Goal: Task Accomplishment & Management: Manage account settings

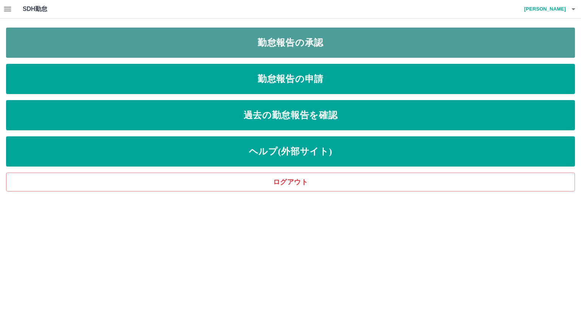
click at [287, 43] on link "勤怠報告の承認" at bounding box center [290, 43] width 569 height 30
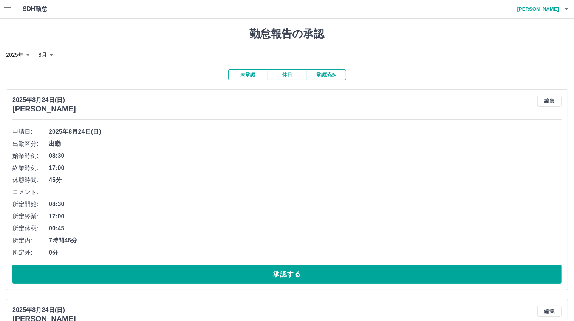
click at [9, 12] on icon "button" at bounding box center [7, 9] width 9 height 9
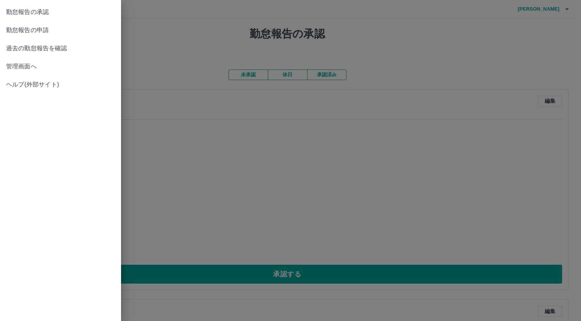
click at [24, 65] on span "管理画面へ" at bounding box center [60, 66] width 109 height 9
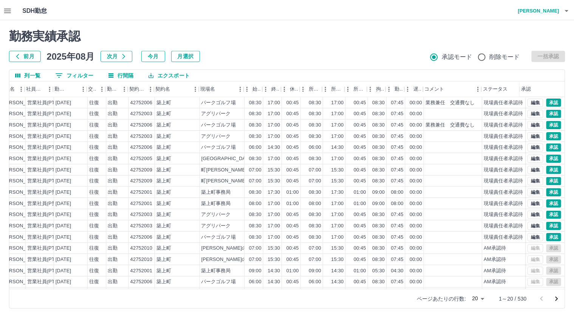
scroll to position [0, 98]
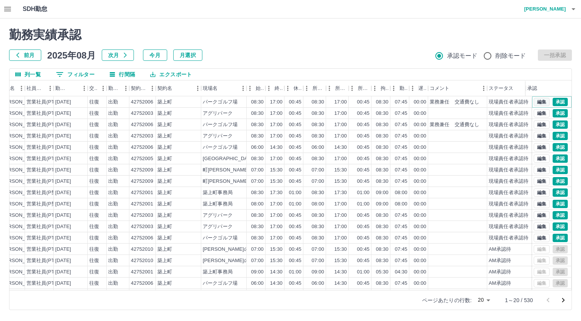
click at [534, 101] on button "編集" at bounding box center [541, 102] width 16 height 8
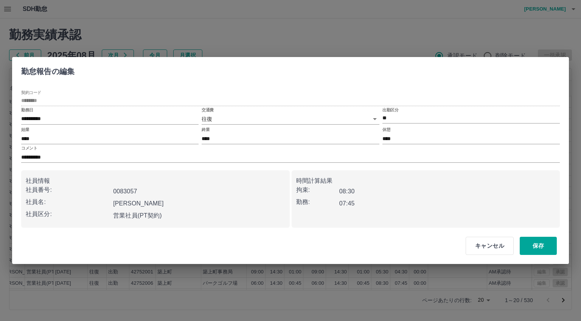
click at [230, 115] on body "SDH勤怠 [PERSON_NAME] 勤務実績承認 前月 [DATE] 次月 今月 月選択 承認モード 削除モード 一括承認 列一覧 0 フィルター 行間隔…" at bounding box center [290, 159] width 581 height 319
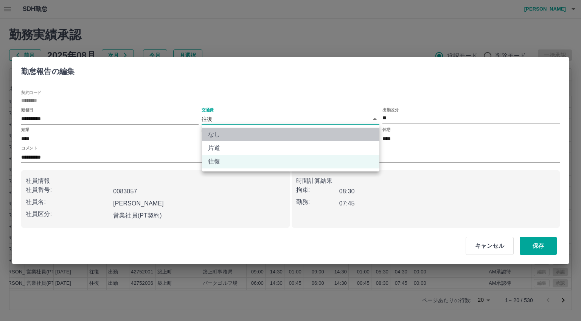
click at [216, 134] on li "なし" at bounding box center [290, 135] width 177 height 14
type input "****"
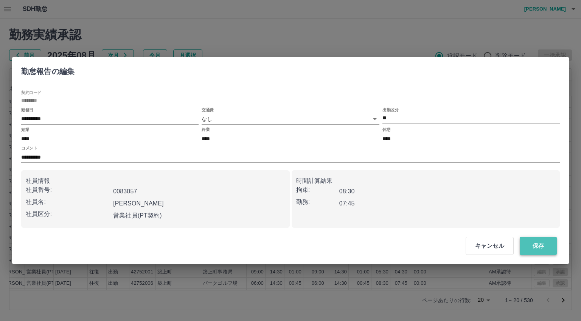
click at [542, 245] on button "保存" at bounding box center [537, 246] width 37 height 18
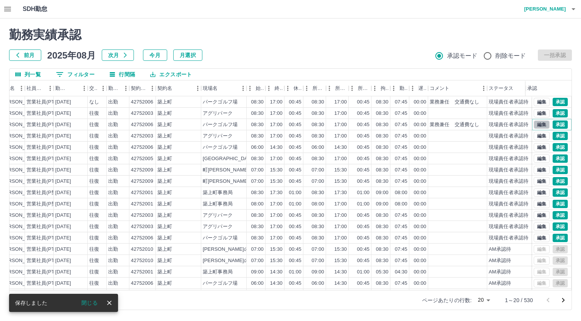
click at [534, 124] on button "編集" at bounding box center [541, 125] width 16 height 8
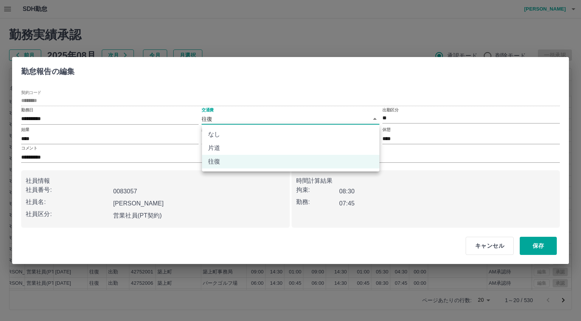
click at [227, 116] on body "SDH勤怠 [PERSON_NAME] 勤務実績承認 前月 [DATE] 次月 今月 月選択 承認モード 削除モード 一括承認 列一覧 0 フィルター 行間隔…" at bounding box center [290, 159] width 581 height 319
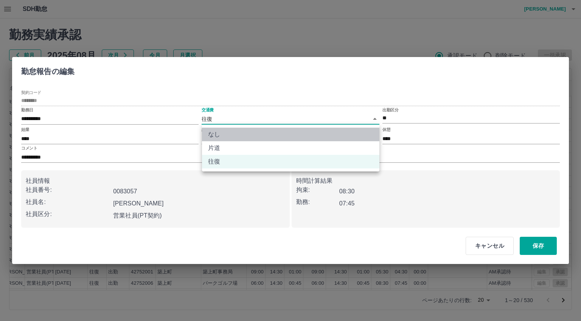
click at [215, 133] on li "なし" at bounding box center [290, 135] width 177 height 14
type input "****"
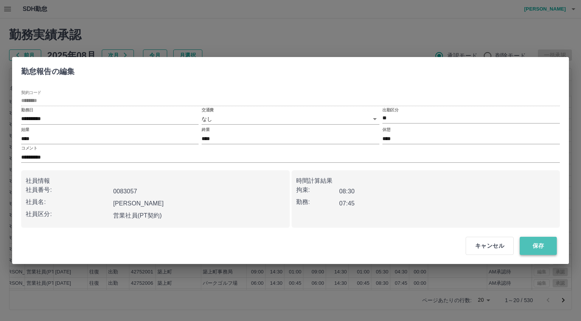
click at [537, 246] on button "保存" at bounding box center [537, 246] width 37 height 18
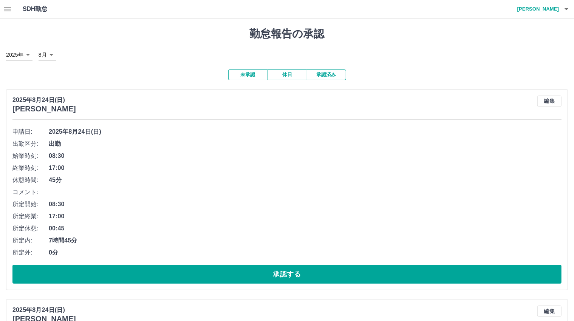
click at [301, 172] on span "17:00" at bounding box center [305, 168] width 513 height 9
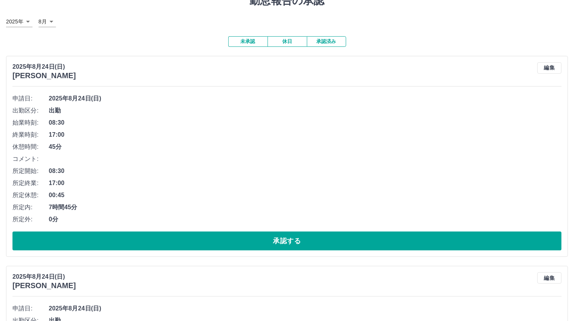
scroll to position [38, 0]
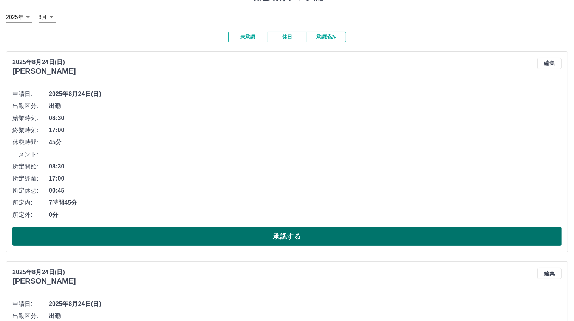
click at [287, 237] on button "承認する" at bounding box center [286, 236] width 549 height 19
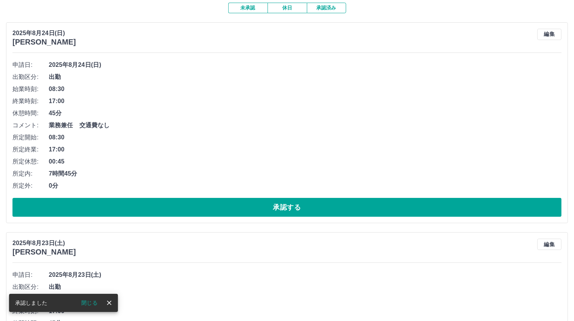
scroll to position [76, 0]
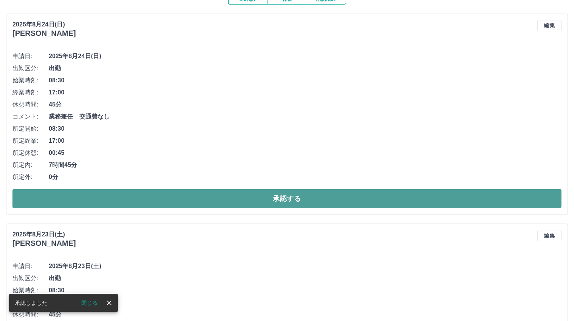
click at [293, 195] on button "承認する" at bounding box center [286, 198] width 549 height 19
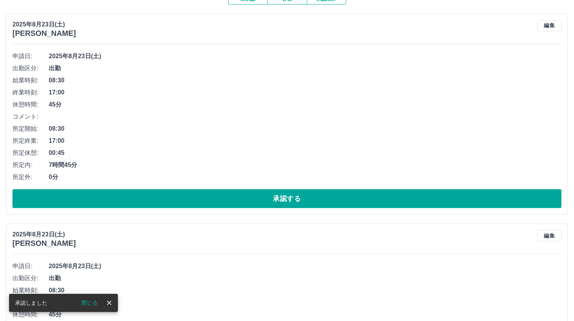
drag, startPoint x: 286, startPoint y: 196, endPoint x: 262, endPoint y: 212, distance: 28.9
click at [287, 195] on button "承認する" at bounding box center [286, 198] width 549 height 19
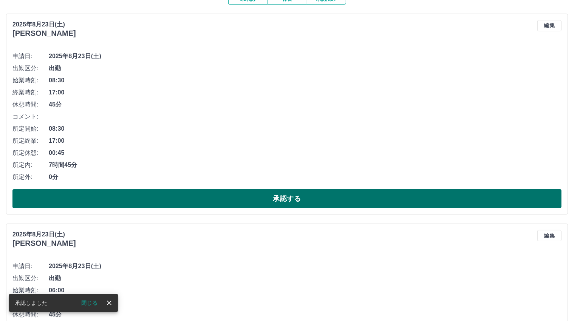
click at [281, 201] on button "承認する" at bounding box center [286, 198] width 549 height 19
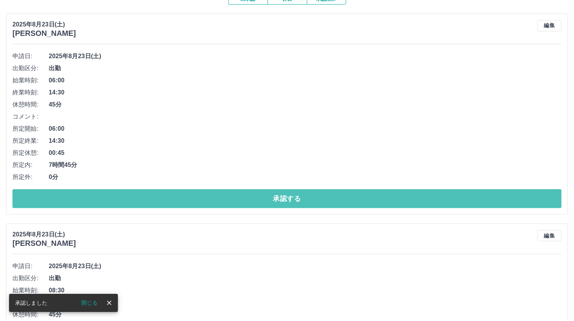
drag, startPoint x: 283, startPoint y: 197, endPoint x: 263, endPoint y: 223, distance: 33.0
click at [283, 195] on button "承認する" at bounding box center [286, 198] width 549 height 19
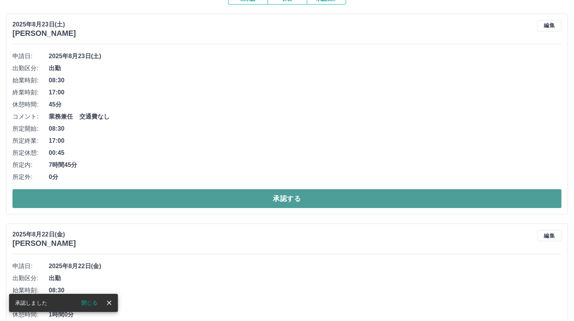
click at [286, 199] on button "承認する" at bounding box center [286, 198] width 549 height 19
click at [282, 196] on button "承認する" at bounding box center [286, 198] width 549 height 19
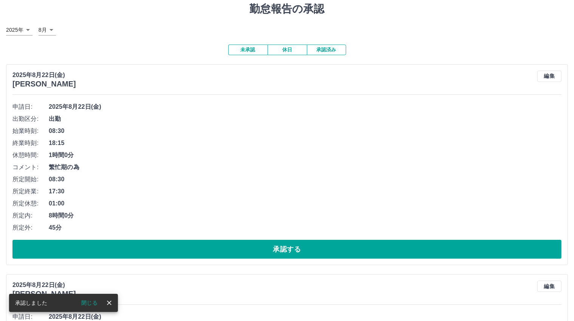
scroll to position [38, 0]
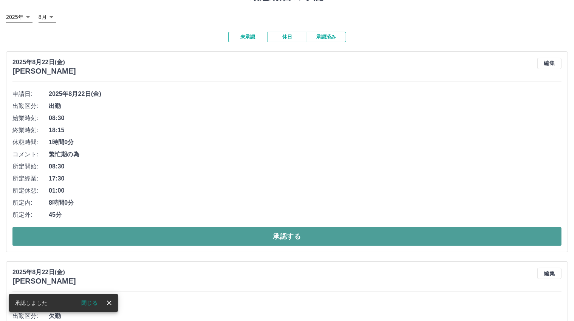
click at [287, 236] on button "承認する" at bounding box center [286, 236] width 549 height 19
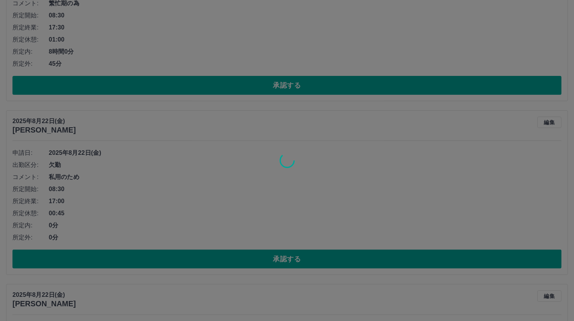
scroll to position [0, 0]
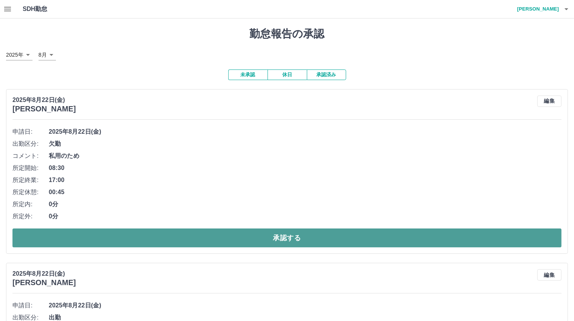
click at [284, 237] on button "承認する" at bounding box center [286, 238] width 549 height 19
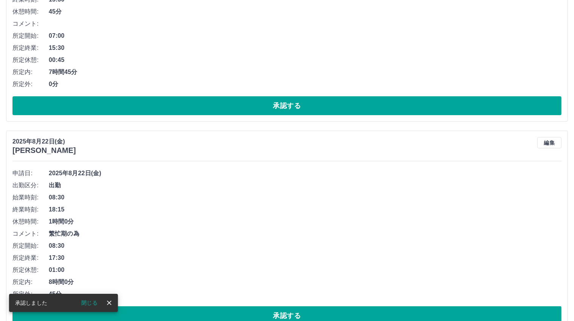
scroll to position [265, 0]
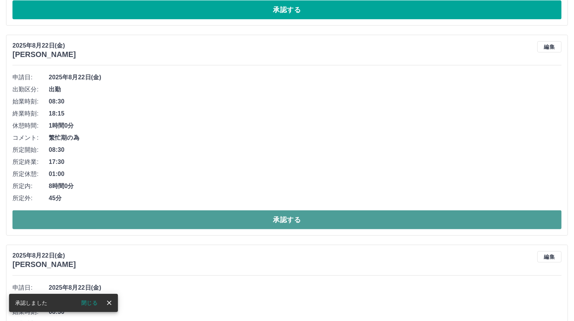
click at [286, 218] on button "承認する" at bounding box center [286, 220] width 549 height 19
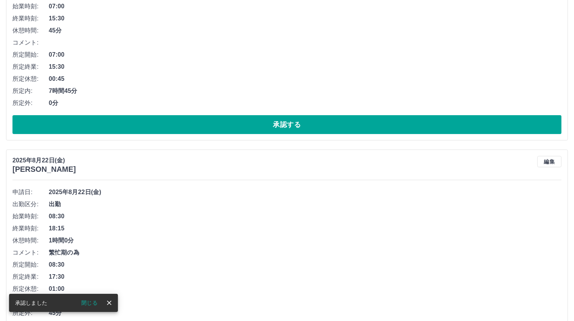
scroll to position [206, 0]
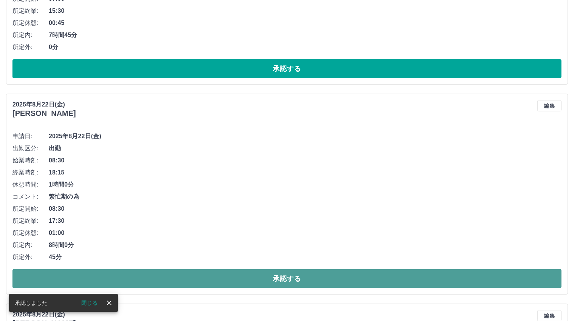
click at [285, 276] on button "承認する" at bounding box center [286, 279] width 549 height 19
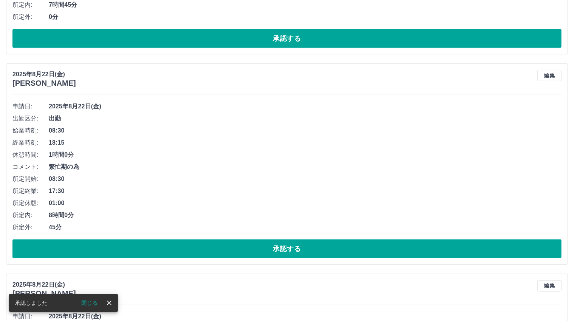
scroll to position [470, 0]
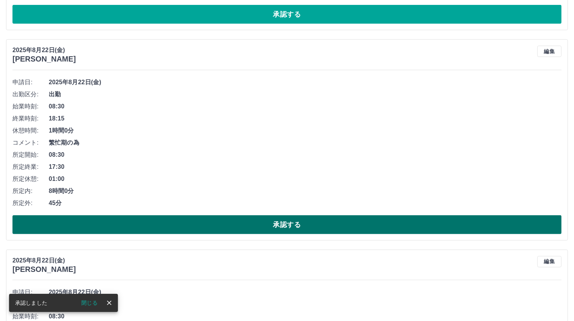
click at [287, 225] on button "承認する" at bounding box center [286, 224] width 549 height 19
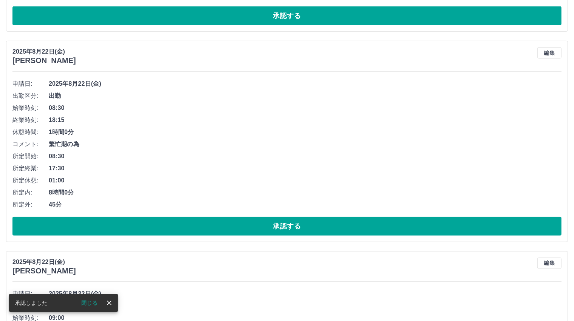
scroll to position [487, 0]
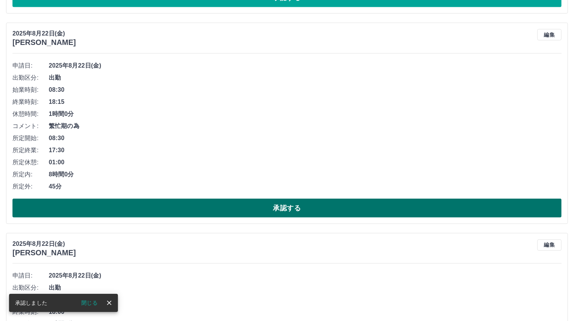
click at [279, 208] on button "承認する" at bounding box center [286, 208] width 549 height 19
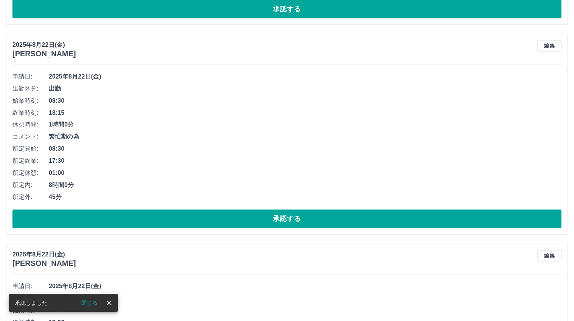
scroll to position [1319, 0]
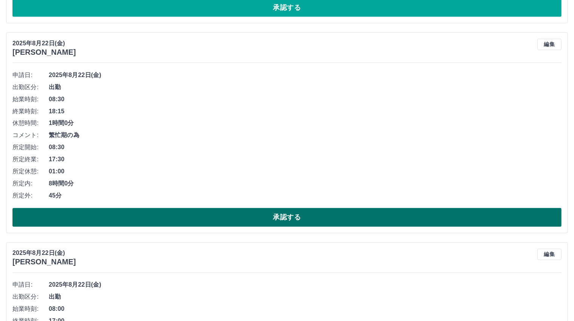
click at [288, 217] on button "承認する" at bounding box center [286, 217] width 549 height 19
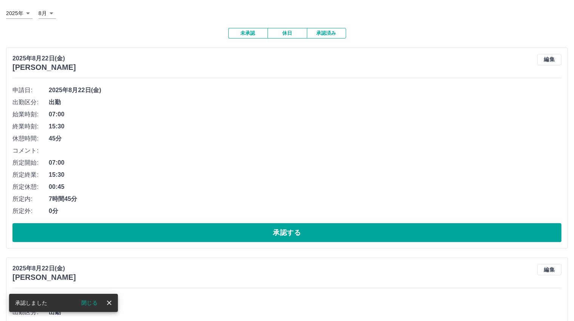
scroll to position [76, 0]
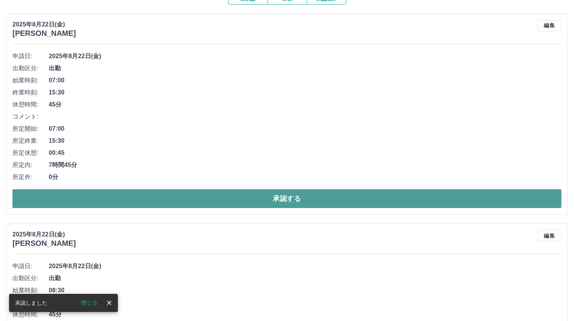
click at [284, 199] on button "承認する" at bounding box center [286, 198] width 549 height 19
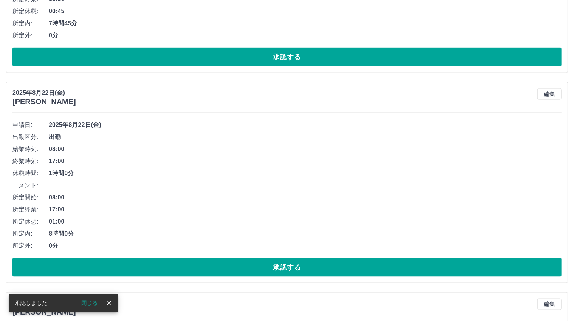
scroll to position [848, 0]
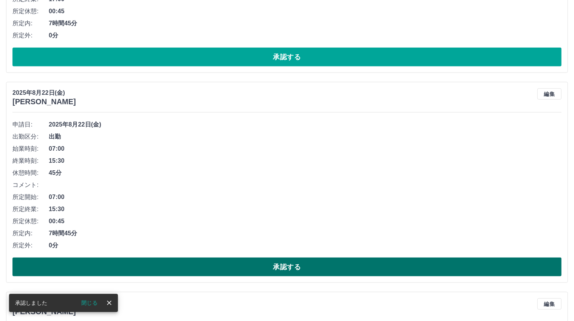
click at [281, 266] on button "承認する" at bounding box center [286, 267] width 549 height 19
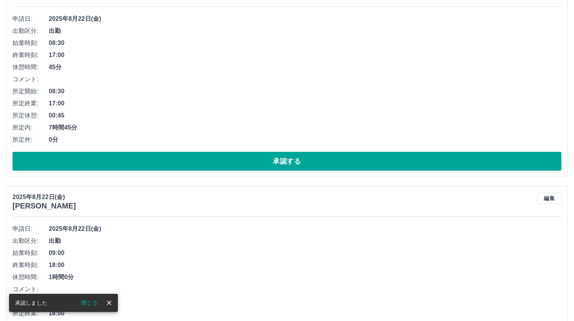
scroll to position [113, 0]
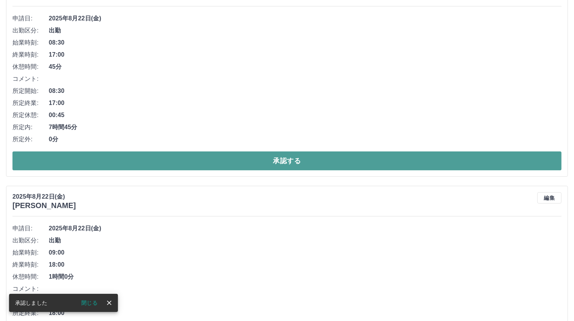
click at [286, 162] on button "承認する" at bounding box center [286, 161] width 549 height 19
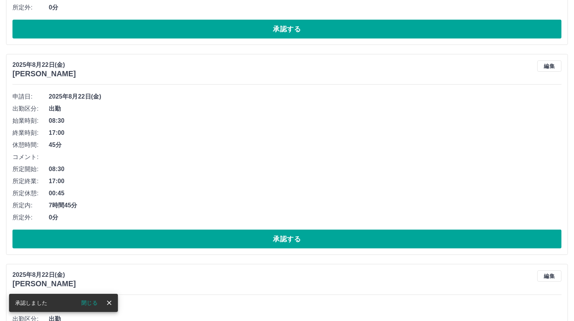
scroll to position [281, 0]
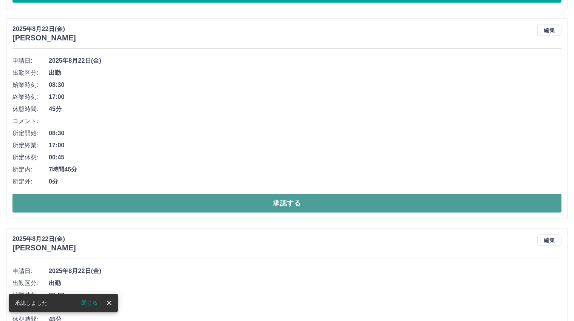
click at [275, 202] on button "承認する" at bounding box center [286, 203] width 549 height 19
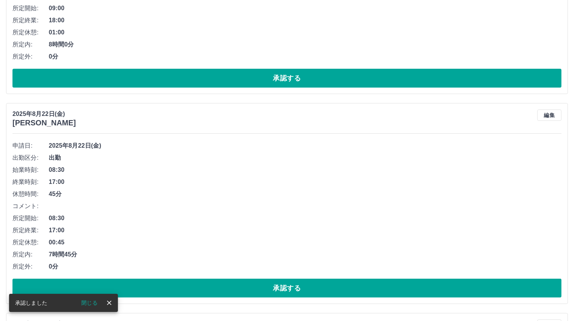
scroll to position [222, 0]
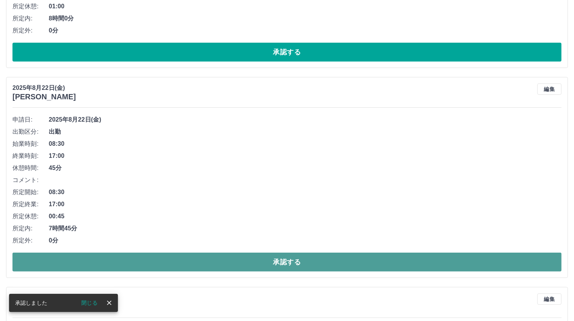
click at [280, 261] on button "承認する" at bounding box center [286, 262] width 549 height 19
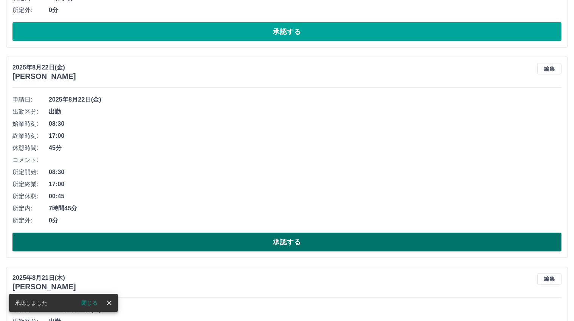
scroll to position [466, 0]
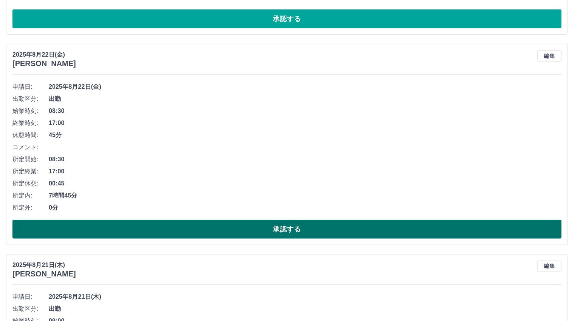
click at [279, 229] on button "承認する" at bounding box center [286, 229] width 549 height 19
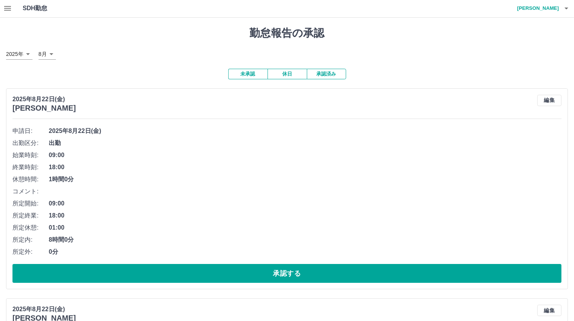
scroll to position [0, 0]
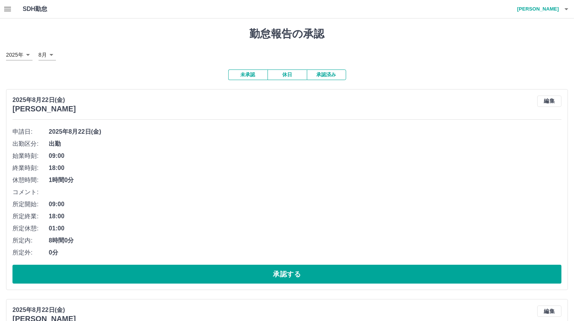
click at [330, 76] on button "承認済み" at bounding box center [326, 75] width 39 height 11
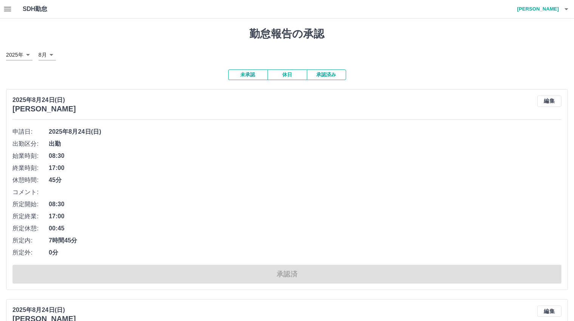
click at [244, 74] on button "未承認" at bounding box center [247, 75] width 39 height 11
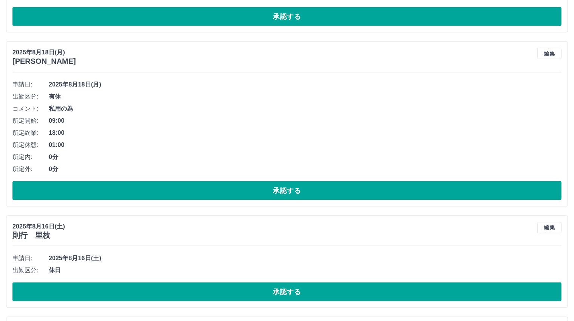
scroll to position [1210, 0]
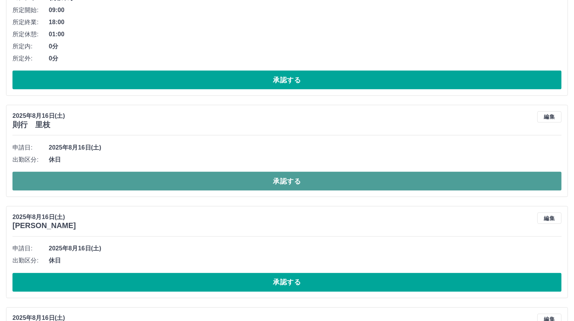
click at [287, 180] on button "承認する" at bounding box center [286, 181] width 549 height 19
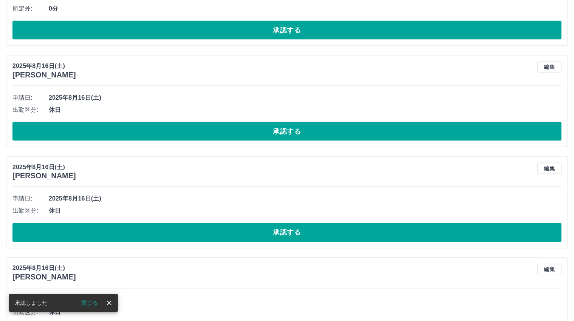
scroll to position [1297, 0]
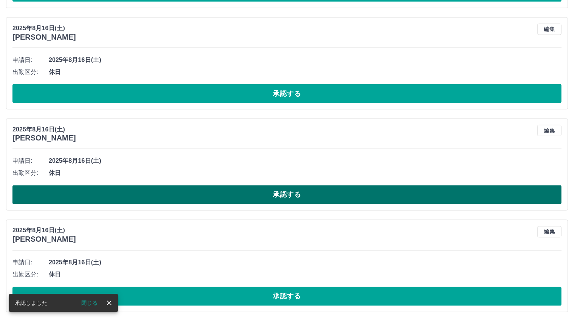
click at [286, 194] on button "承認する" at bounding box center [286, 195] width 549 height 19
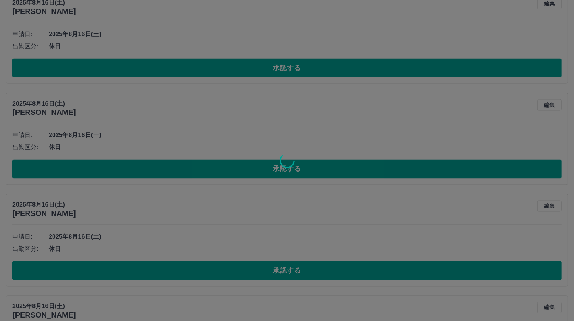
scroll to position [1373, 0]
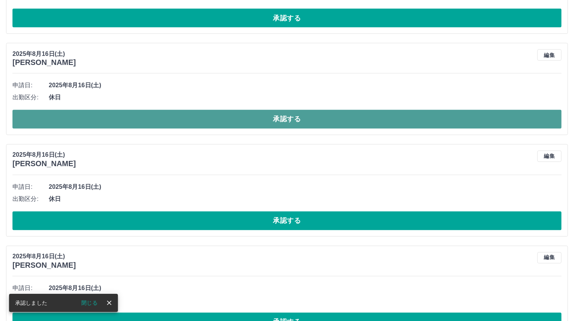
click at [293, 118] on button "承認する" at bounding box center [286, 119] width 549 height 19
click at [288, 117] on button "承認する" at bounding box center [286, 119] width 549 height 19
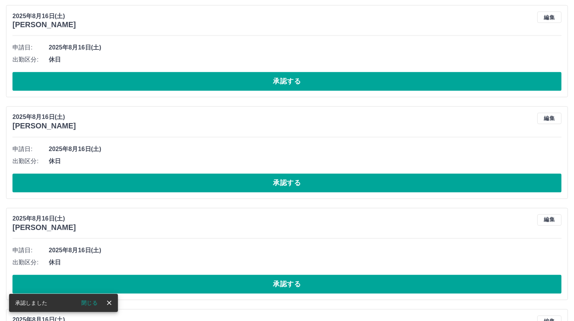
scroll to position [1309, 0]
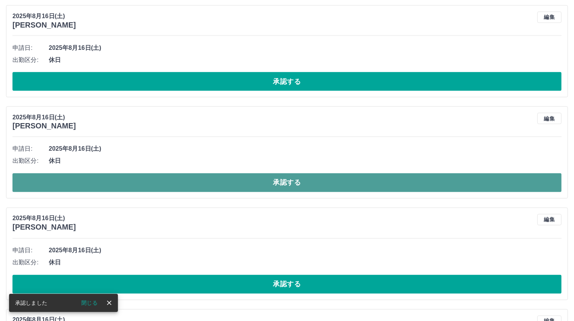
click at [282, 179] on button "承認する" at bounding box center [286, 183] width 549 height 19
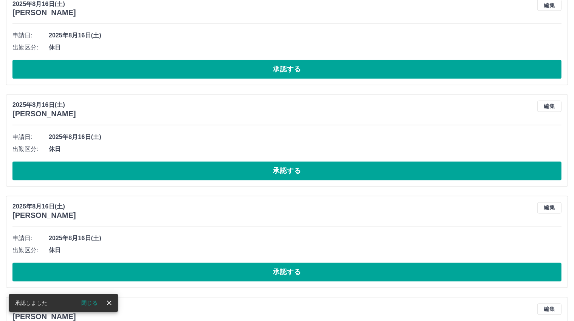
scroll to position [1322, 0]
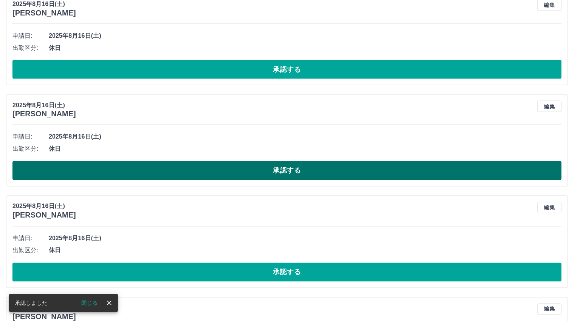
click at [282, 164] on button "承認する" at bounding box center [286, 170] width 549 height 19
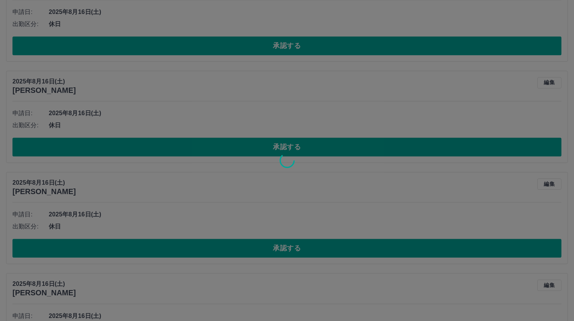
scroll to position [1447, 0]
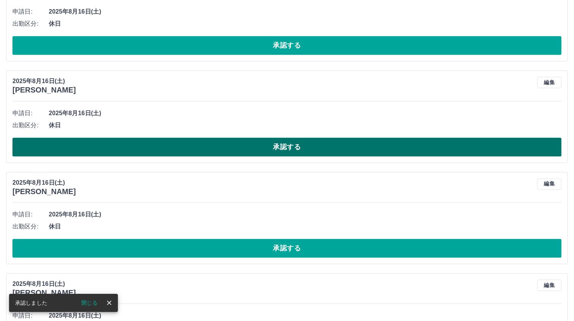
click at [280, 149] on button "承認する" at bounding box center [286, 147] width 549 height 19
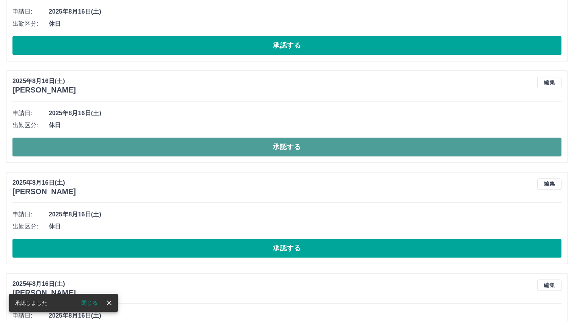
click at [287, 146] on button "承認する" at bounding box center [286, 147] width 549 height 19
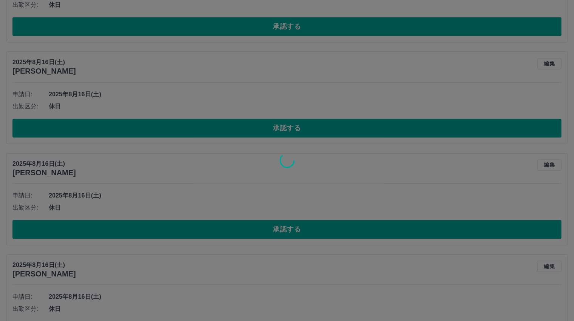
scroll to position [1485, 0]
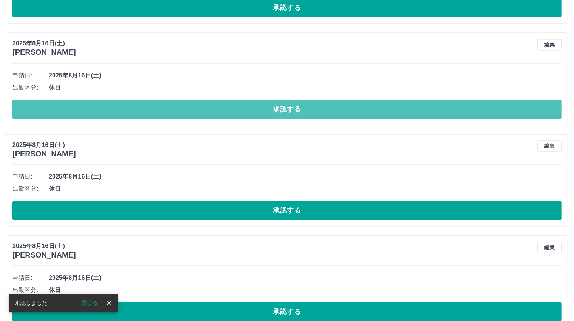
drag, startPoint x: 275, startPoint y: 105, endPoint x: 261, endPoint y: 124, distance: 23.7
click at [275, 104] on button "承認する" at bounding box center [286, 109] width 549 height 19
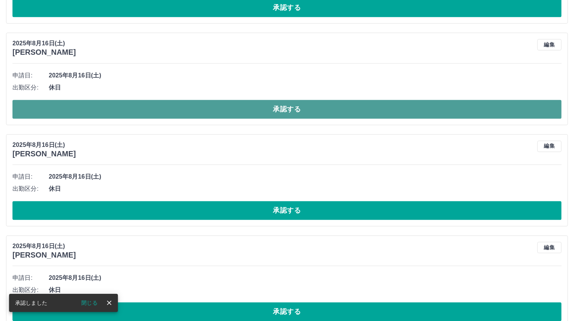
click at [288, 107] on button "承認する" at bounding box center [286, 109] width 549 height 19
click at [282, 105] on button "承認する" at bounding box center [286, 109] width 549 height 19
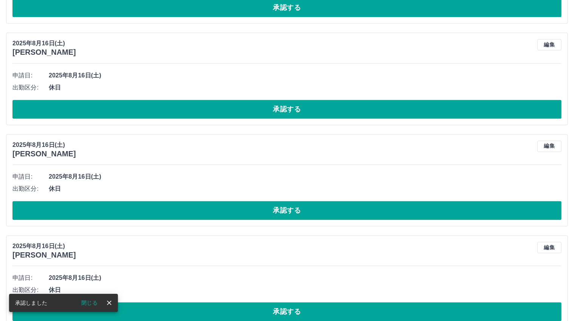
drag, startPoint x: 284, startPoint y: 110, endPoint x: 280, endPoint y: 138, distance: 29.0
click at [284, 110] on button "承認する" at bounding box center [286, 109] width 549 height 19
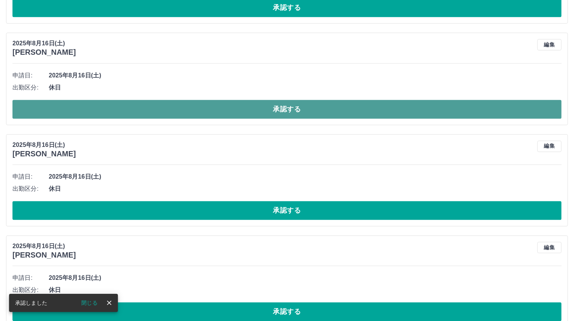
click at [288, 105] on button "承認する" at bounding box center [286, 109] width 549 height 19
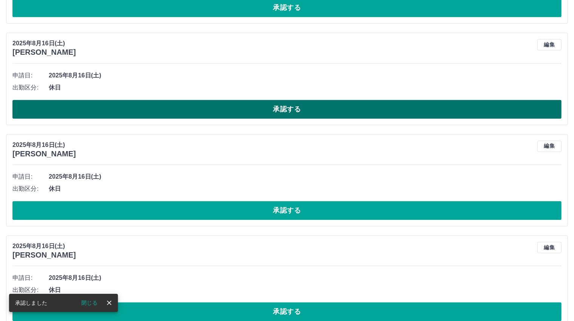
click at [288, 105] on button "承認する" at bounding box center [286, 109] width 549 height 19
click at [281, 105] on button "承認する" at bounding box center [286, 109] width 549 height 19
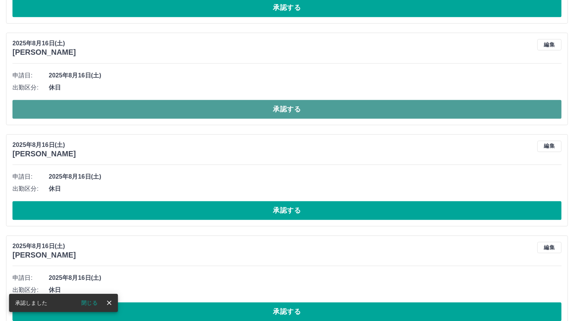
click at [288, 108] on button "承認する" at bounding box center [286, 109] width 549 height 19
click at [284, 111] on button "承認する" at bounding box center [286, 109] width 549 height 19
click at [291, 102] on button "承認する" at bounding box center [286, 109] width 549 height 19
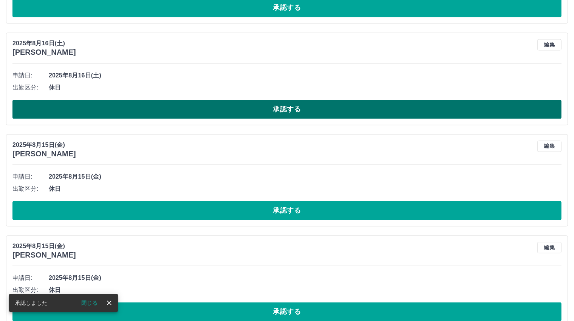
click at [283, 106] on button "承認する" at bounding box center [286, 109] width 549 height 19
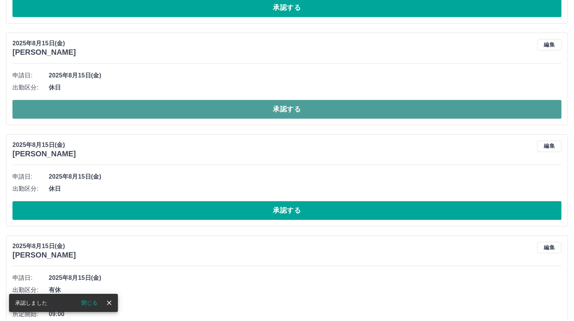
click at [284, 108] on button "承認する" at bounding box center [286, 109] width 549 height 19
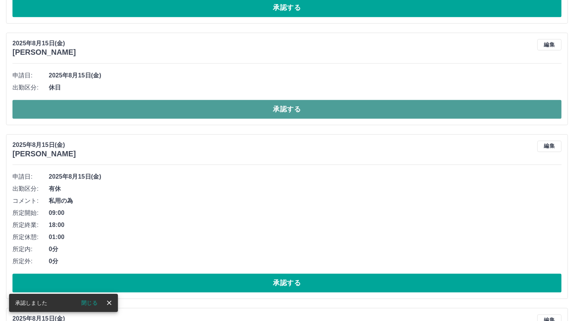
click at [281, 106] on button "承認する" at bounding box center [286, 109] width 549 height 19
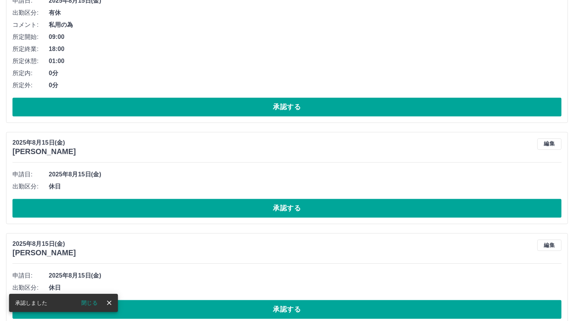
scroll to position [1573, 0]
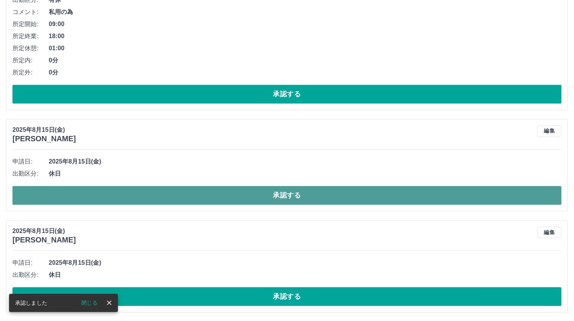
click at [282, 190] on button "承認する" at bounding box center [286, 195] width 549 height 19
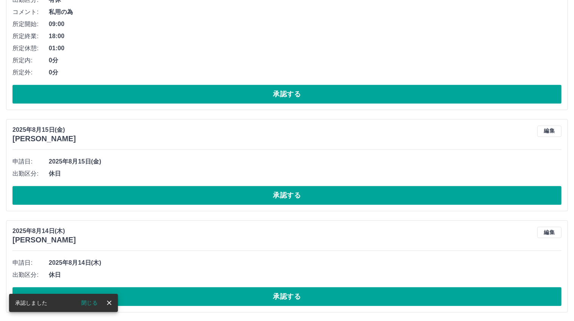
scroll to position [1648, 0]
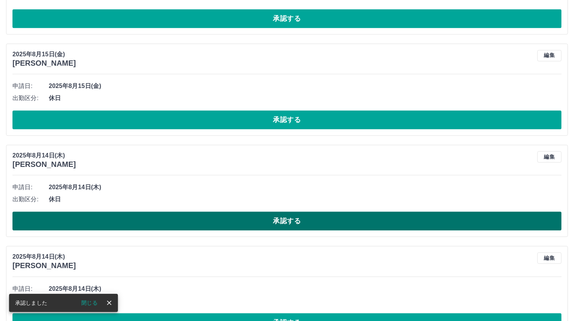
click at [277, 214] on button "承認する" at bounding box center [286, 221] width 549 height 19
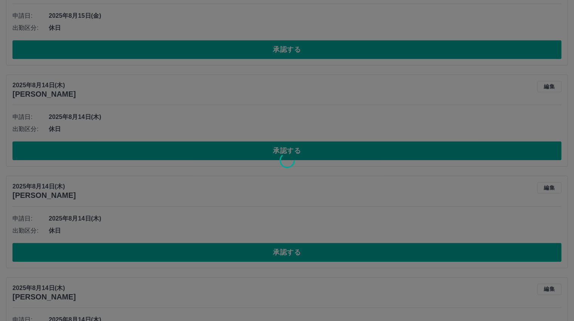
scroll to position [1724, 0]
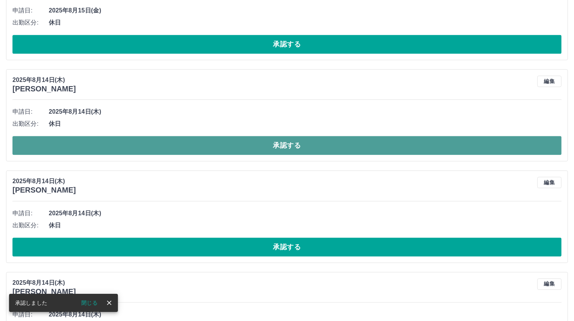
click at [284, 141] on button "承認する" at bounding box center [286, 145] width 549 height 19
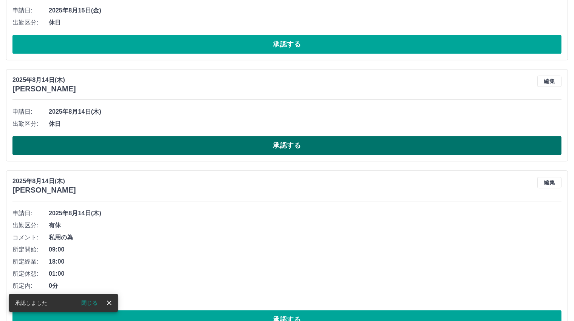
click at [288, 138] on button "承認する" at bounding box center [286, 145] width 549 height 19
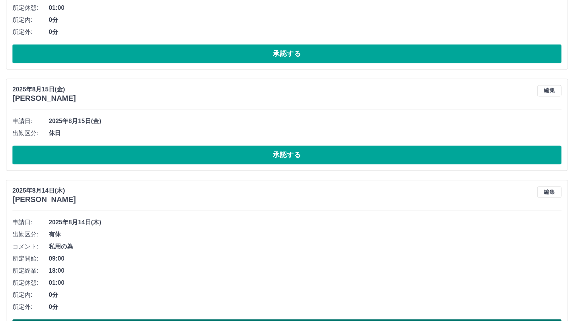
scroll to position [1605, 0]
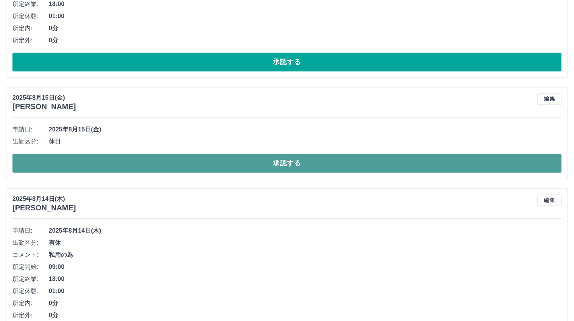
click at [284, 161] on button "承認する" at bounding box center [286, 163] width 549 height 19
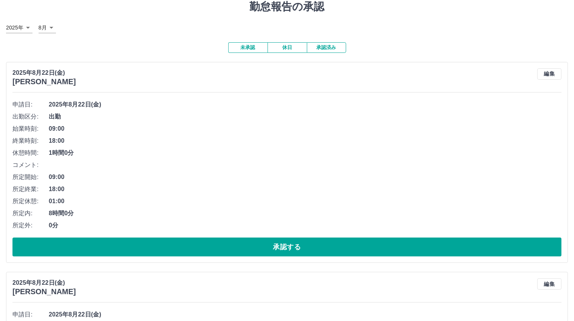
scroll to position [0, 0]
